Goal: Task Accomplishment & Management: Manage account settings

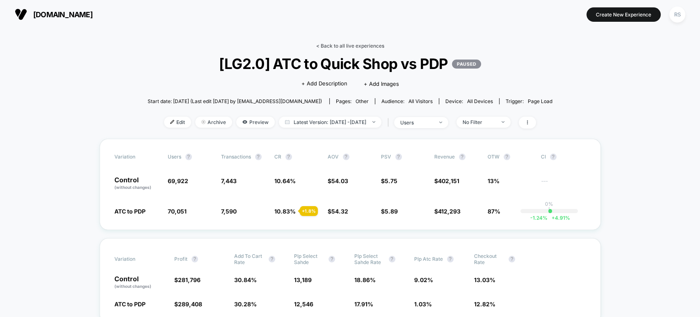
click at [338, 43] on link "< Back to all live experiences" at bounding box center [350, 46] width 68 height 6
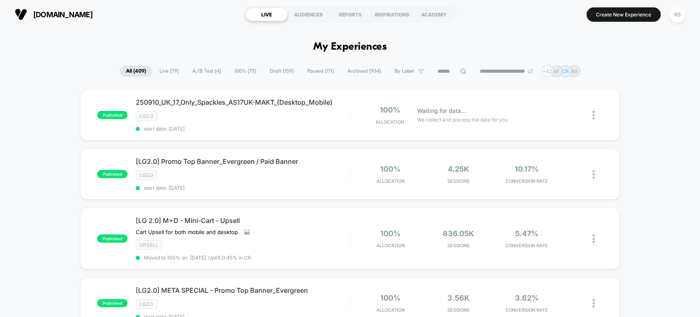
drag, startPoint x: 439, startPoint y: 80, endPoint x: 445, endPoint y: 67, distance: 14.5
click at [445, 67] on input at bounding box center [452, 71] width 41 height 10
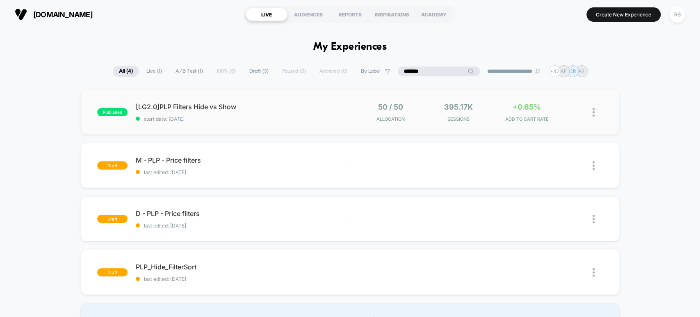
type input "*******"
click at [290, 107] on span "[LG2.0]PLP Filters Hide vs Show Click to edit experience details" at bounding box center [243, 107] width 214 height 8
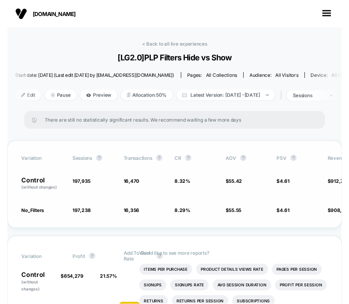
scroll to position [106, 0]
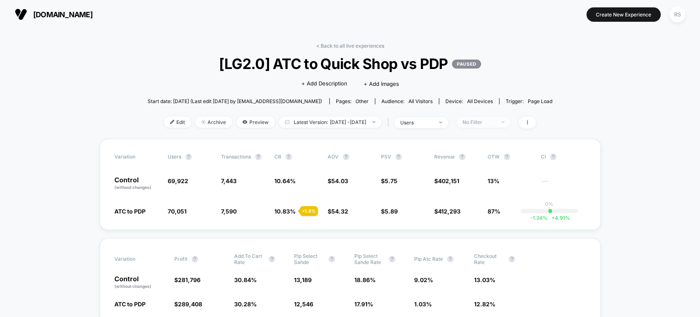
click at [496, 120] on div "No Filter" at bounding box center [479, 122] width 33 height 6
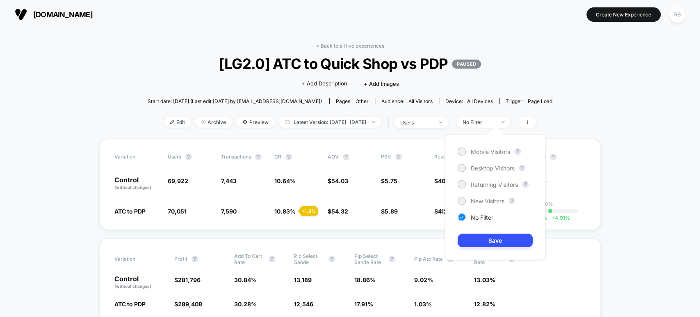
click at [491, 140] on div "Mobile Visitors ? Desktop Visitors ? Returning Visitors ? New Visitors ? No Fil…" at bounding box center [495, 197] width 100 height 125
click at [491, 150] on span "Mobile Visitors" at bounding box center [490, 151] width 39 height 7
click at [475, 239] on button "Save" at bounding box center [495, 240] width 75 height 14
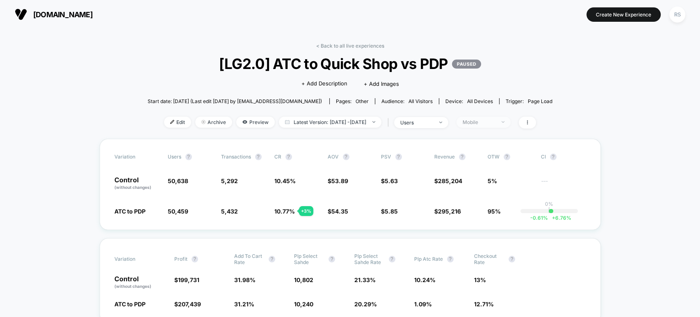
click at [496, 123] on div "Mobile" at bounding box center [479, 122] width 33 height 6
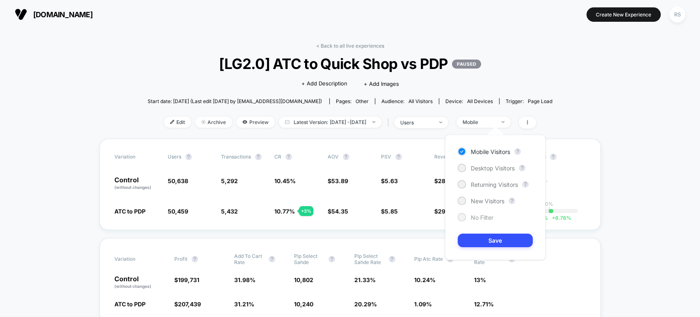
click at [489, 217] on span "No Filter" at bounding box center [482, 217] width 23 height 7
click at [490, 242] on button "Save" at bounding box center [495, 240] width 75 height 14
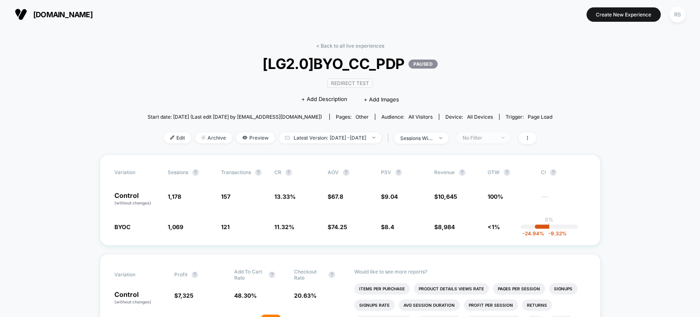
click at [492, 135] on div "No Filter" at bounding box center [479, 138] width 33 height 6
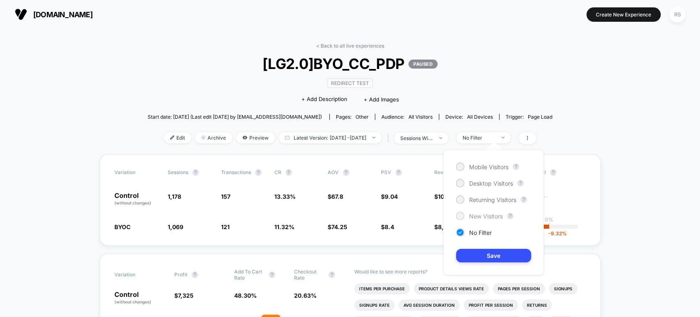
click at [486, 212] on div "New Visitors" at bounding box center [479, 216] width 47 height 8
click at [489, 256] on button "Save" at bounding box center [493, 256] width 75 height 14
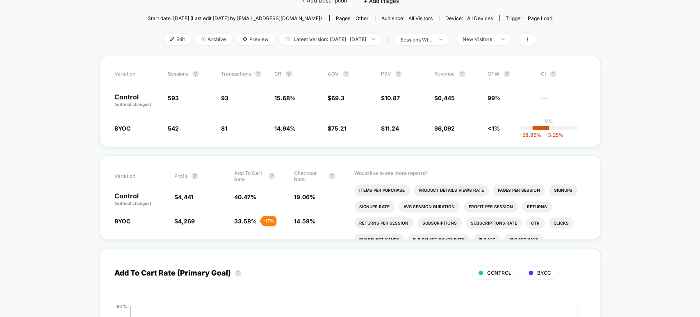
scroll to position [106, 0]
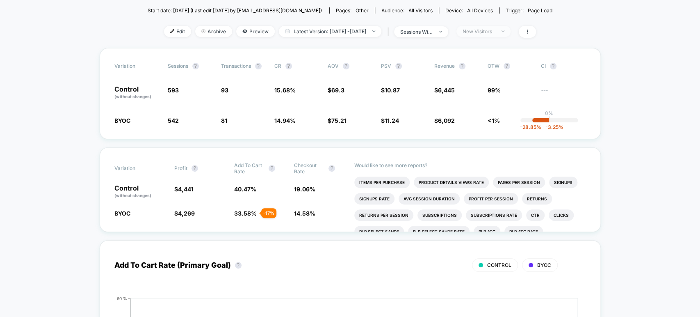
click at [490, 32] on div "New Visitors" at bounding box center [479, 31] width 33 height 6
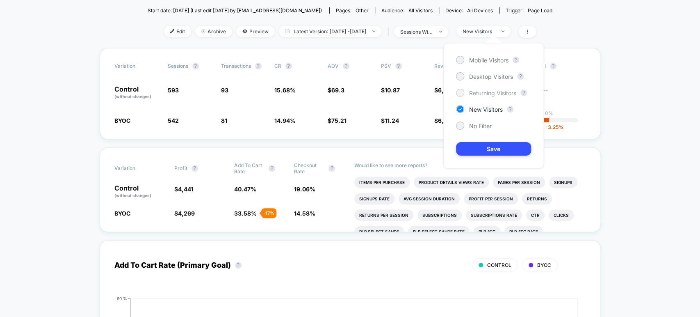
click at [493, 89] on span "Returning Visitors" at bounding box center [492, 92] width 47 height 7
click at [504, 155] on button "Save" at bounding box center [493, 149] width 75 height 14
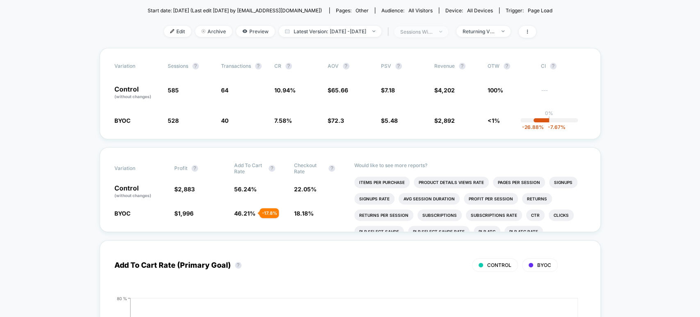
click at [423, 26] on span "sessions with impression" at bounding box center [421, 31] width 54 height 11
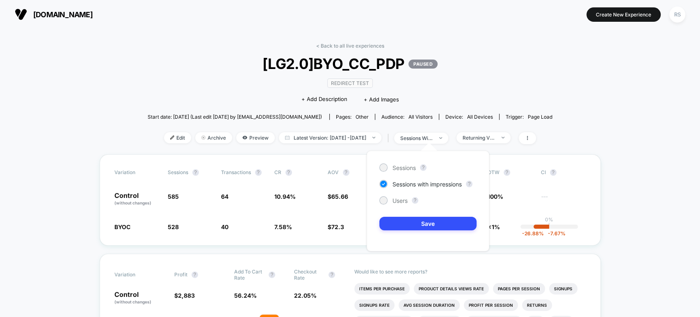
click at [169, 91] on div "< Back to all live experiences [LG2.0]BYO_CC_PDP PAUSED Redirect Test Click to …" at bounding box center [350, 99] width 405 height 112
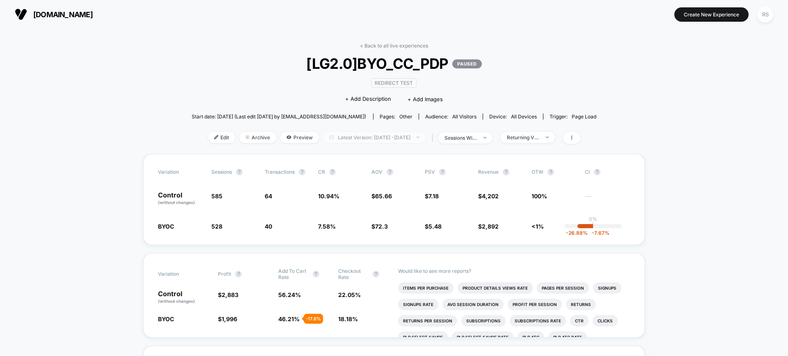
click at [343, 138] on span "Latest Version: Sep 3, 2025 - Sep 9, 2025" at bounding box center [374, 137] width 103 height 11
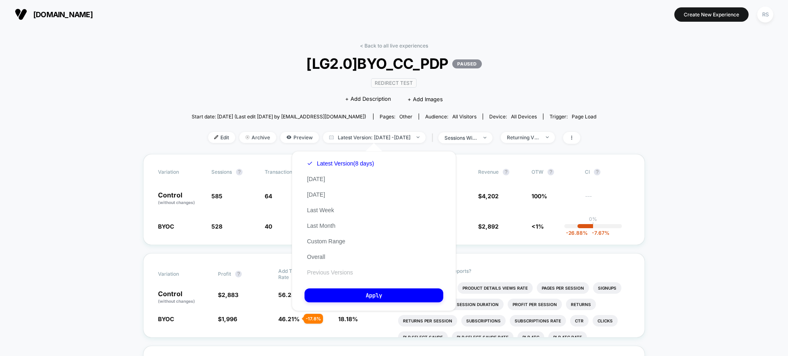
click at [338, 274] on button "Previous Versions" at bounding box center [329, 272] width 51 height 7
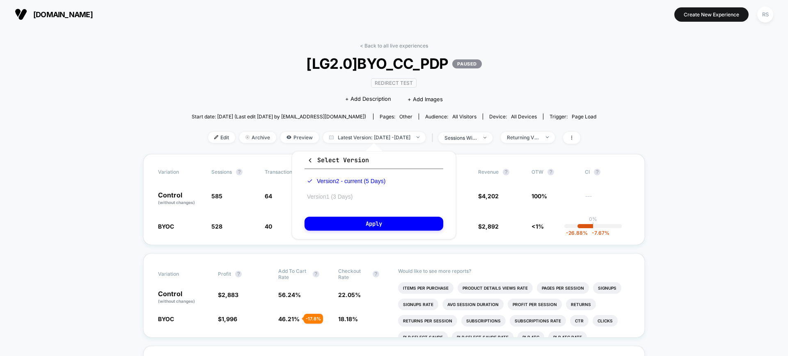
click at [341, 195] on button "Version 1 (3 Days)" at bounding box center [329, 196] width 50 height 7
click at [372, 224] on button "Apply" at bounding box center [373, 224] width 139 height 14
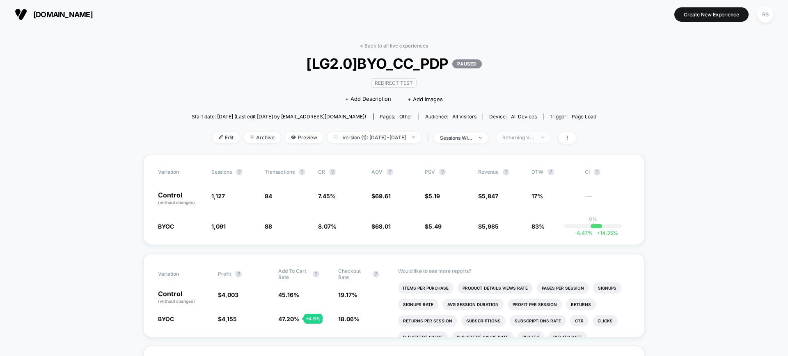
click at [542, 140] on span "Returning Visitors" at bounding box center [523, 137] width 54 height 11
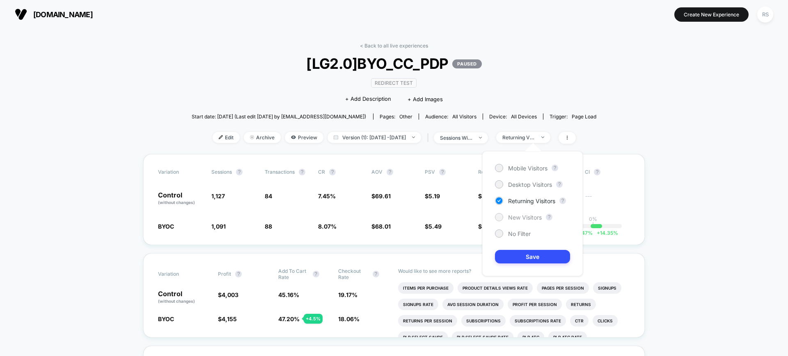
click at [525, 220] on span "New Visitors" at bounding box center [525, 217] width 34 height 7
click at [528, 257] on button "Save" at bounding box center [532, 257] width 75 height 14
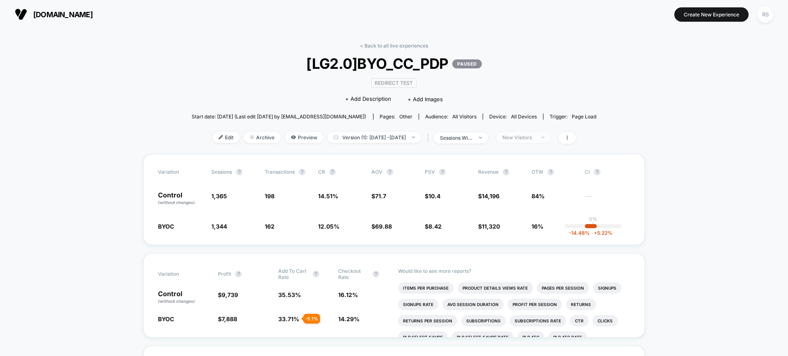
click at [524, 137] on div "New Visitors" at bounding box center [518, 138] width 33 height 6
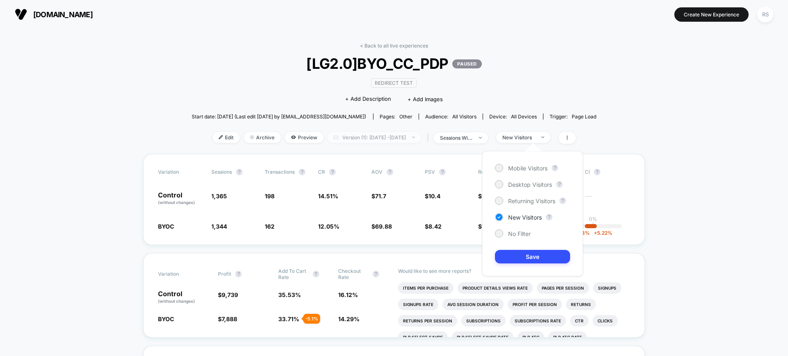
click at [356, 142] on span "Version (1): Sep 1, 2025 - Sep 3, 2025" at bounding box center [374, 137] width 94 height 11
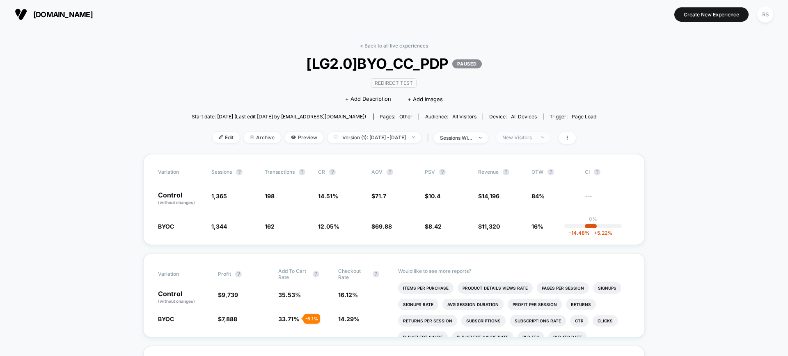
click at [544, 142] on span "New Visitors" at bounding box center [523, 137] width 54 height 11
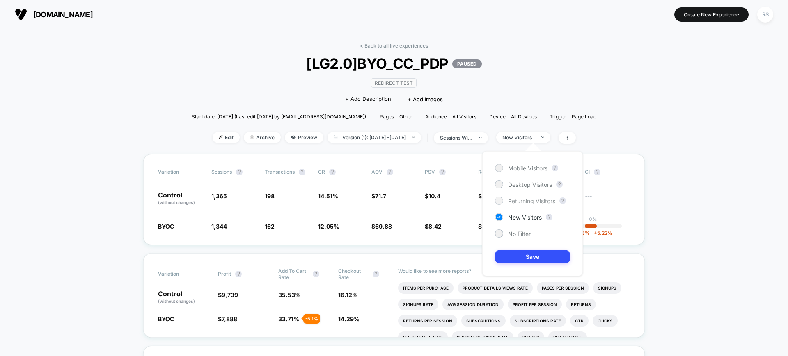
click at [524, 201] on span "Returning Visitors" at bounding box center [531, 201] width 47 height 7
click at [532, 262] on button "Save" at bounding box center [532, 257] width 75 height 14
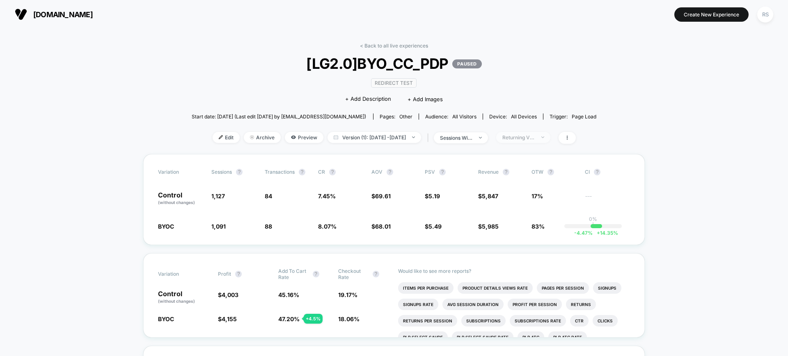
click at [535, 140] on div "Returning Visitors" at bounding box center [518, 138] width 33 height 6
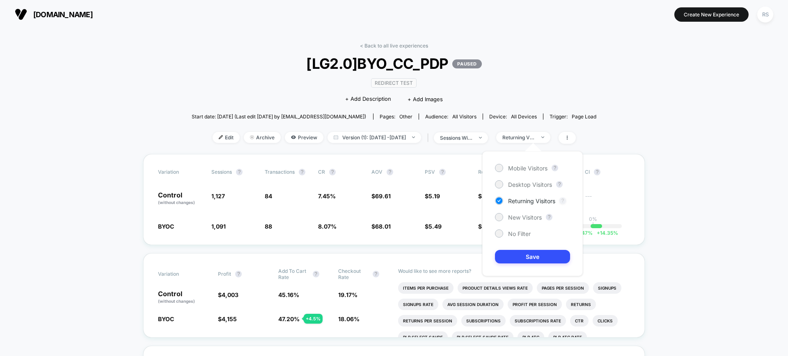
click at [562, 203] on button "?" at bounding box center [562, 201] width 7 height 7
click at [535, 138] on div "Returning Visitors" at bounding box center [518, 138] width 33 height 6
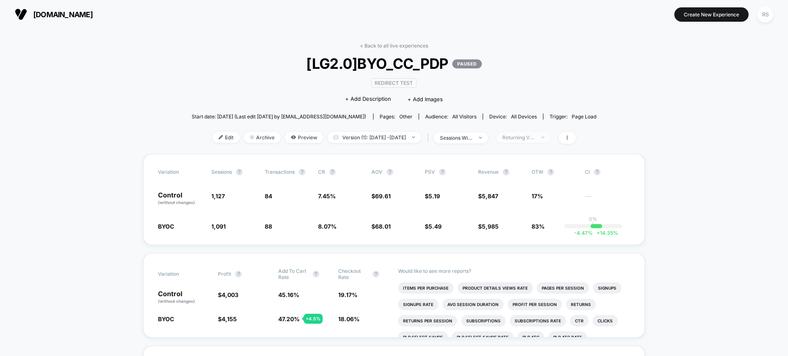
click at [547, 135] on span "Returning Visitors" at bounding box center [523, 137] width 54 height 11
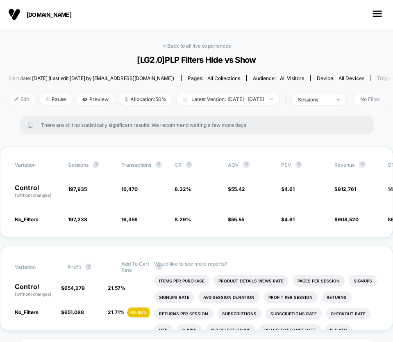
scroll to position [107, 0]
